Goal: Task Accomplishment & Management: Manage account settings

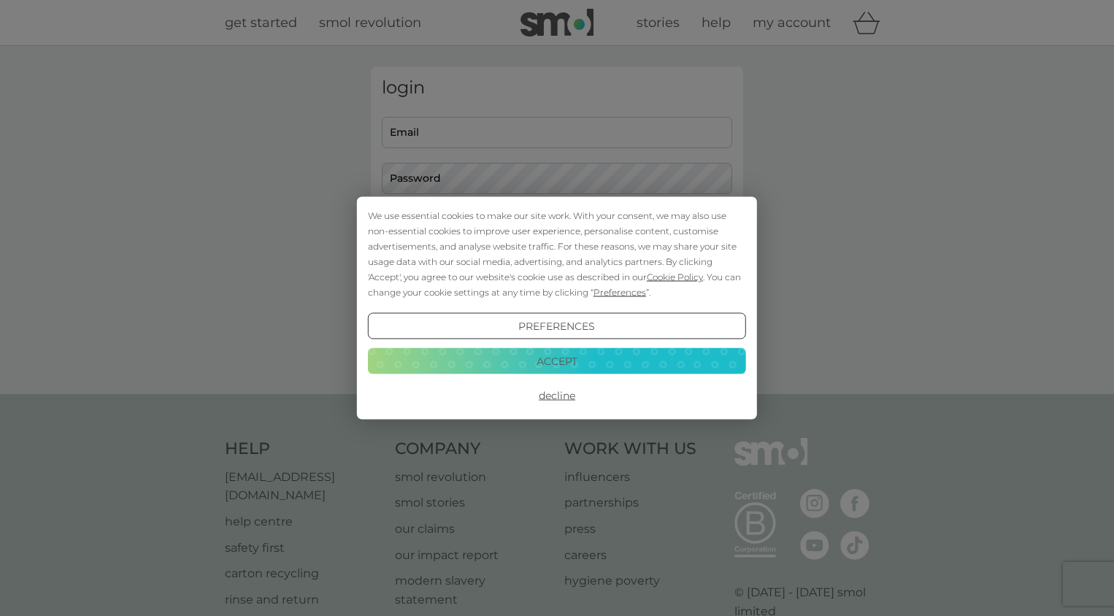
type input "charlotte.everard@hotmail.com"
click at [595, 355] on button "Accept" at bounding box center [557, 360] width 378 height 26
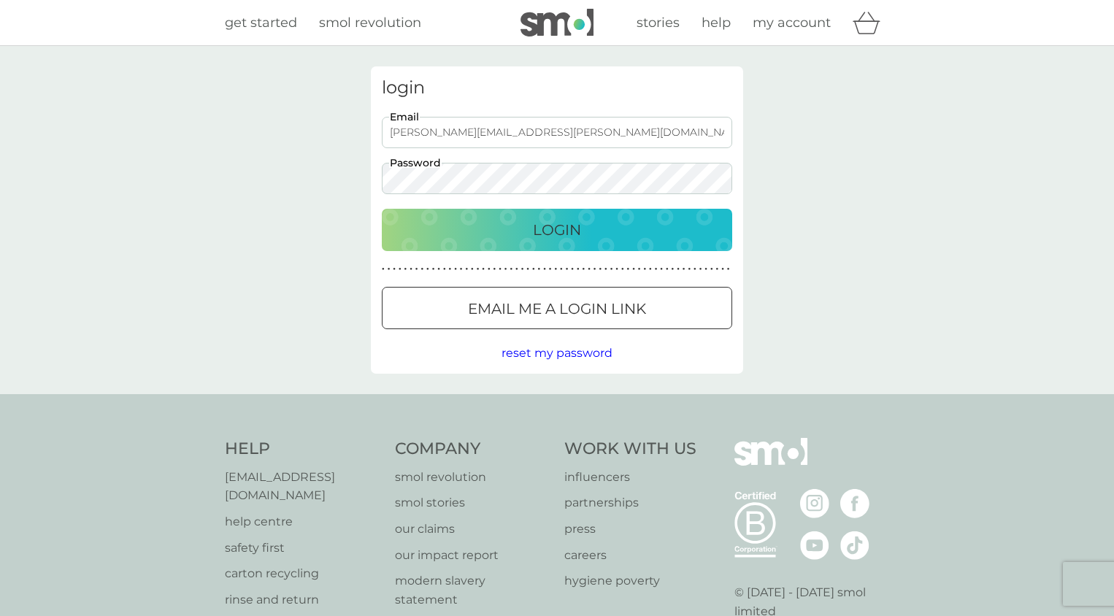
click at [503, 227] on div "Login" at bounding box center [556, 229] width 321 height 23
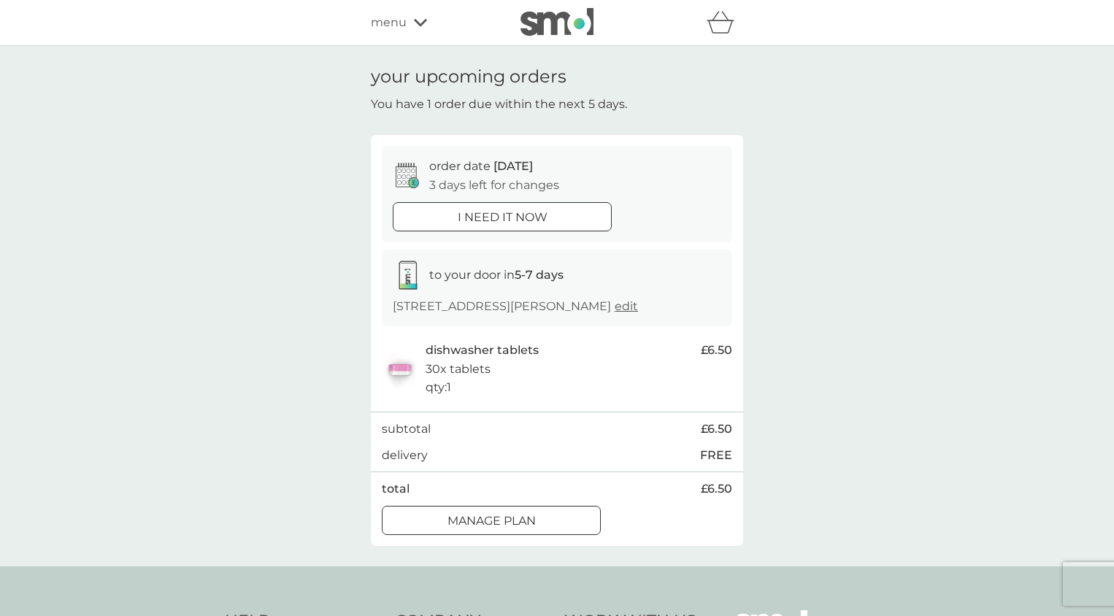
click at [485, 528] on div at bounding box center [491, 520] width 53 height 15
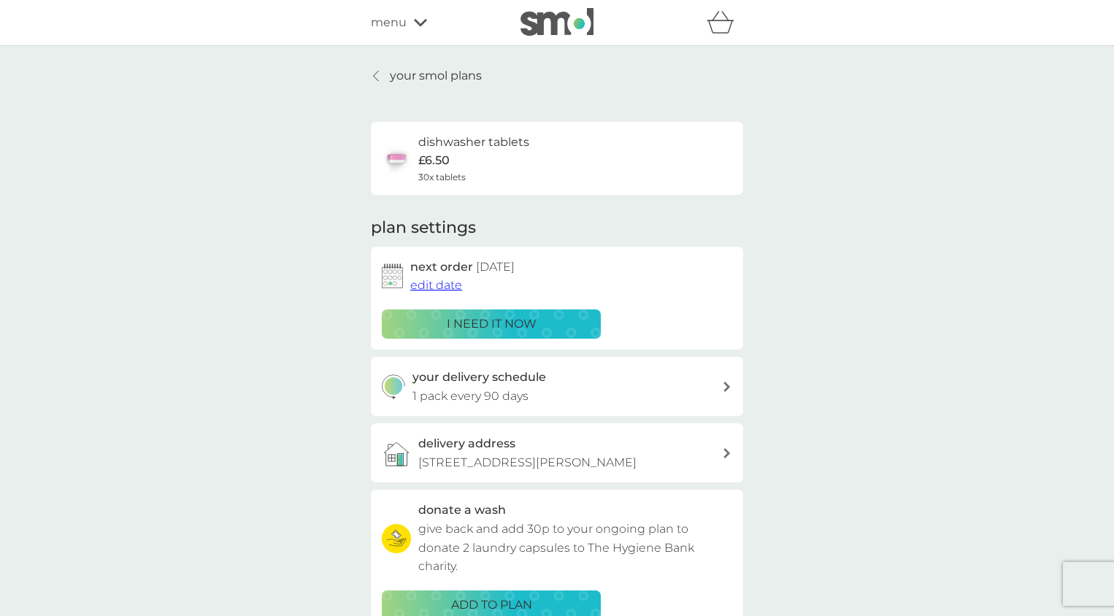
click at [447, 285] on span "edit date" at bounding box center [436, 285] width 52 height 14
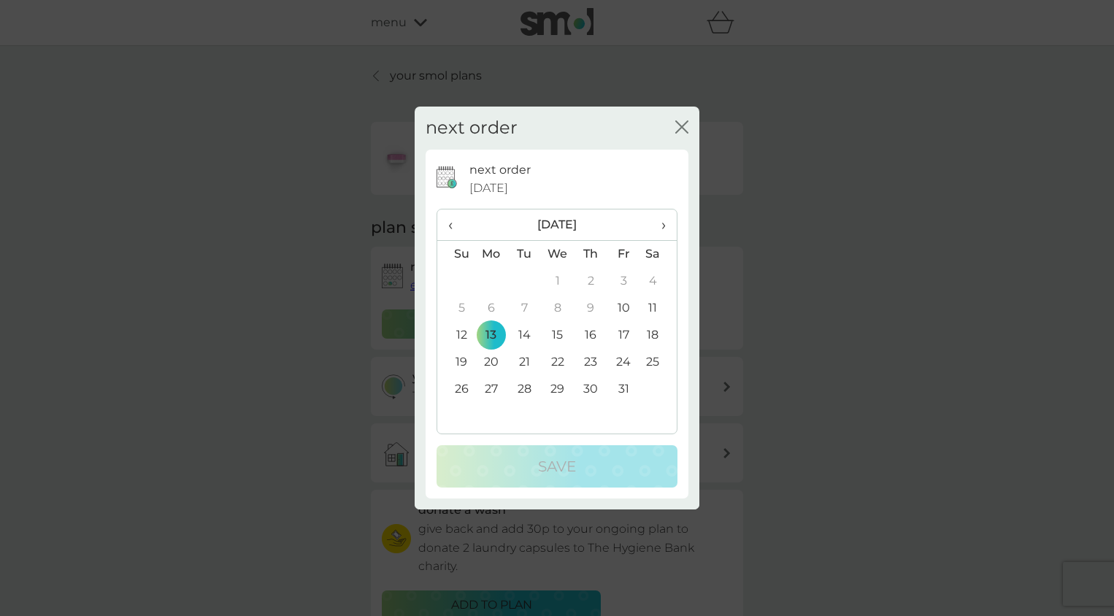
click at [492, 389] on td "27" at bounding box center [491, 389] width 34 height 27
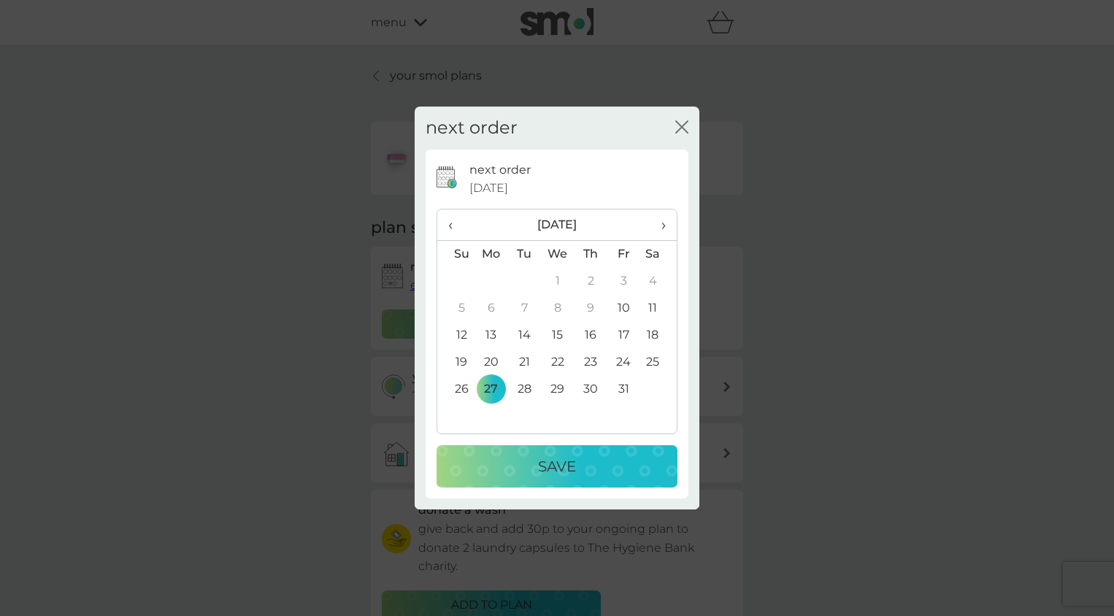
click at [557, 469] on p "Save" at bounding box center [557, 466] width 38 height 23
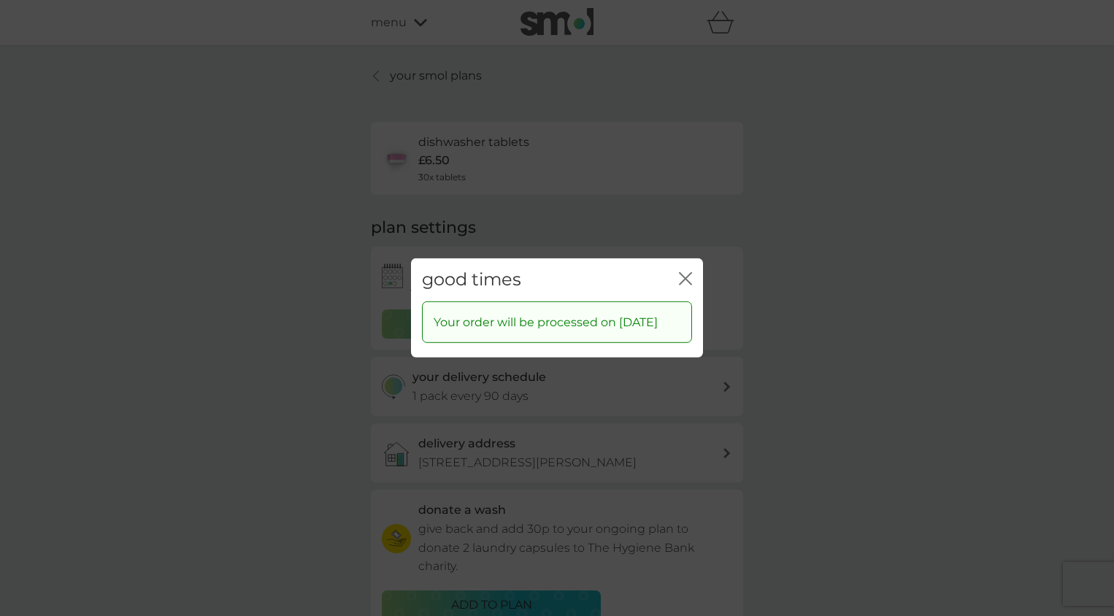
click at [682, 272] on icon "close" at bounding box center [685, 278] width 13 height 13
